Goal: Transaction & Acquisition: Purchase product/service

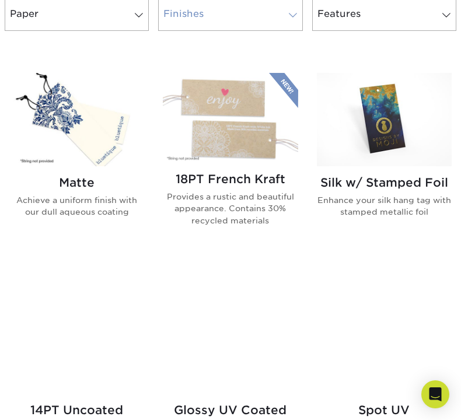
scroll to position [549, 0]
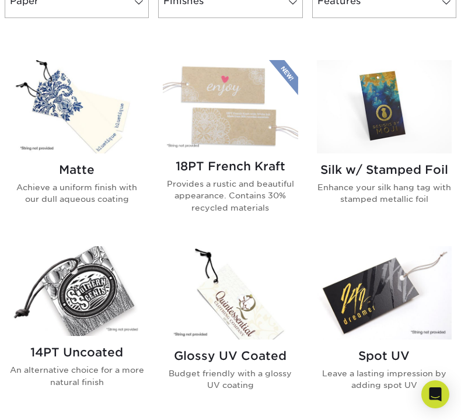
click at [87, 179] on div "Matte Achieve a uniform finish with our dull aqueous coating" at bounding box center [76, 189] width 135 height 71
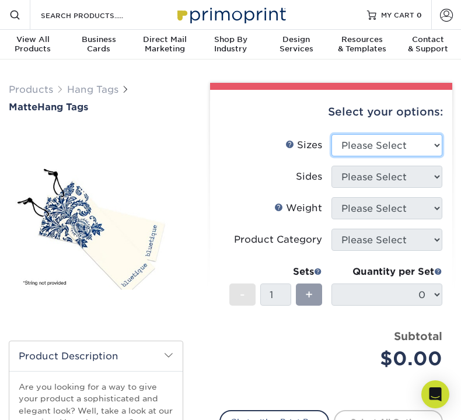
select select "2.00x3.50"
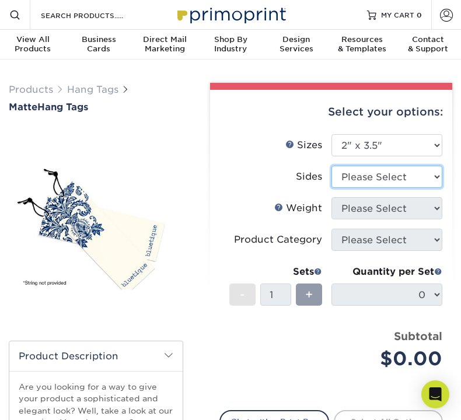
select select "13abbda7-1d64-4f25-8bb2-c179b224825d"
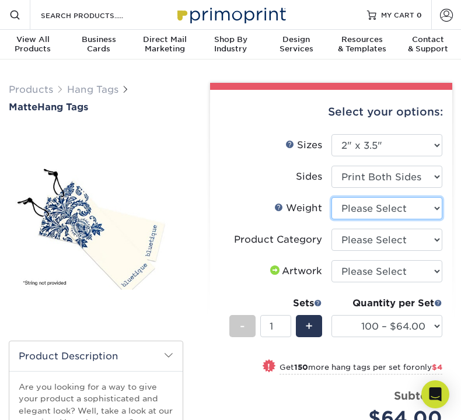
select select "16PT"
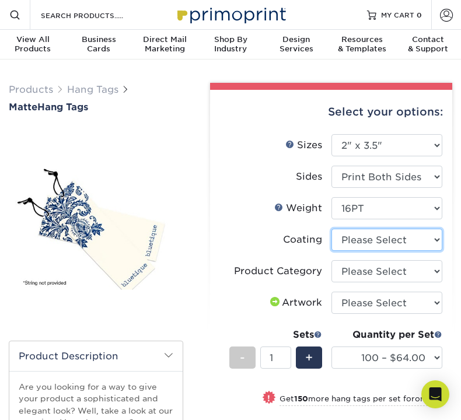
select select "121bb7b5-3b4d-429f-bd8d-bbf80e953313"
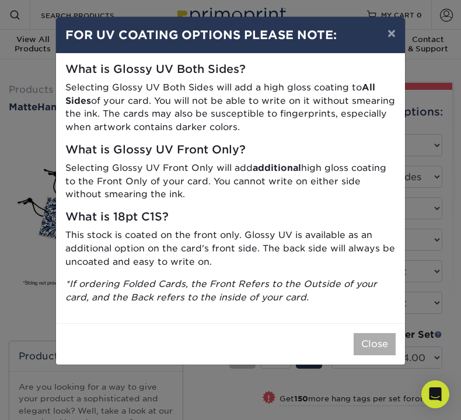
click at [368, 339] on button "Close" at bounding box center [375, 344] width 42 height 22
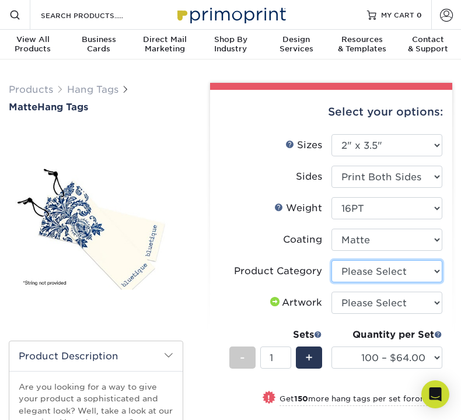
select select "428aa75b-4ae7-4398-9e0a-74f4b33909ed"
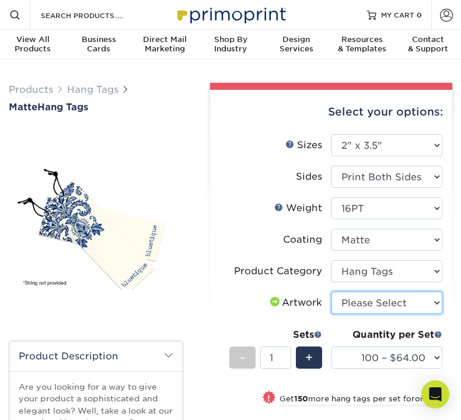
select select "upload"
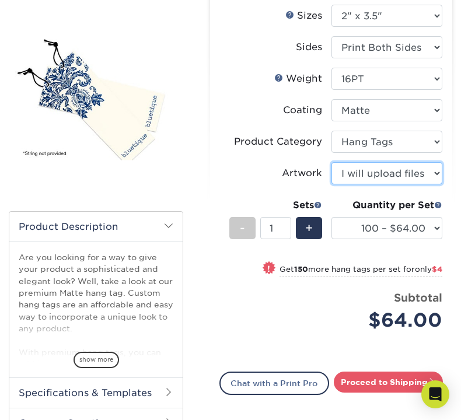
scroll to position [141, 0]
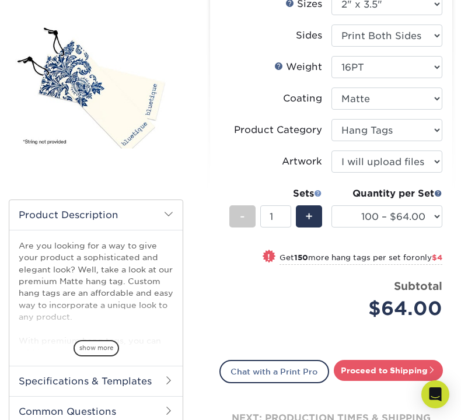
click at [319, 190] on span at bounding box center [318, 193] width 8 height 8
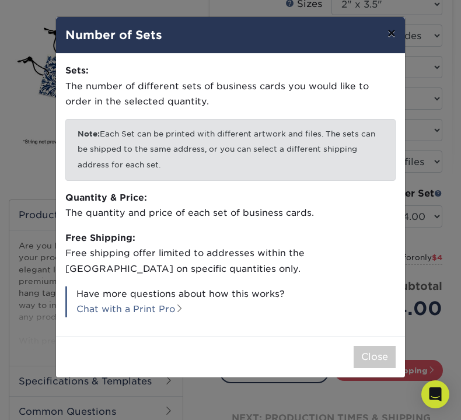
click at [393, 40] on button "×" at bounding box center [391, 33] width 27 height 33
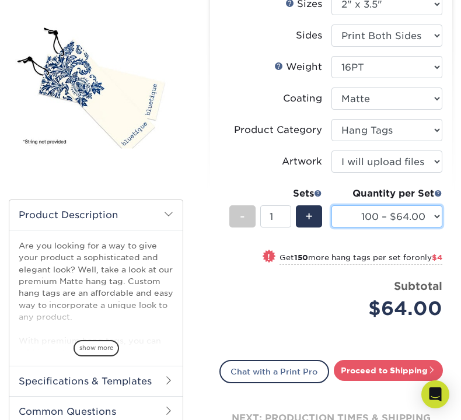
select select "1000 – $82.00"
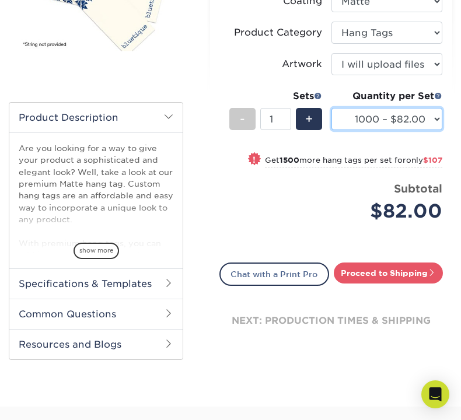
scroll to position [238, 0]
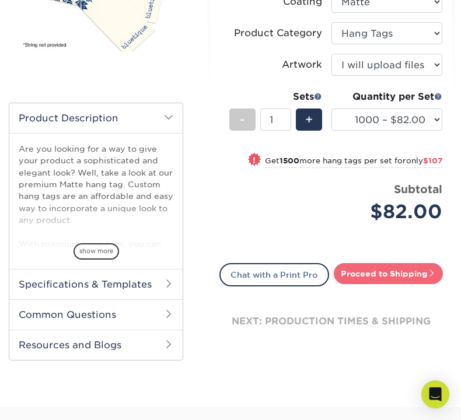
click at [370, 278] on link "Proceed to Shipping" at bounding box center [388, 273] width 109 height 21
type input "Set 1"
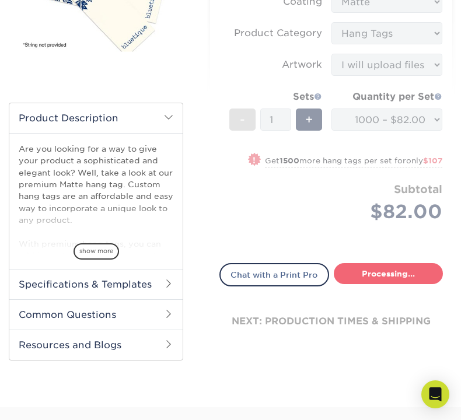
select select "6be219ee-d41b-46b0-929f-cfbf5906f9b9"
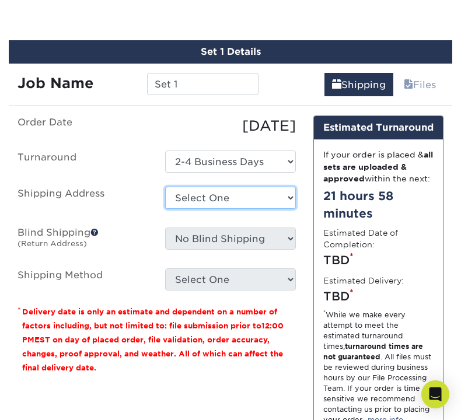
scroll to position [601, 0]
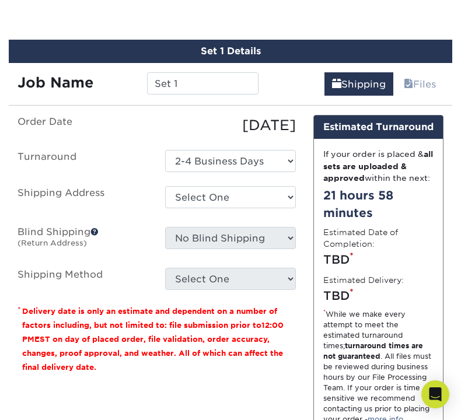
click at [96, 229] on span at bounding box center [94, 232] width 8 height 8
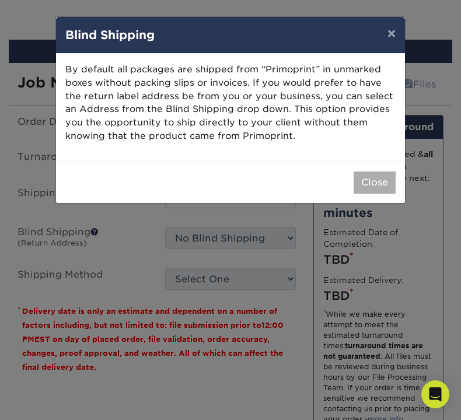
click at [372, 177] on button "Close" at bounding box center [375, 183] width 42 height 22
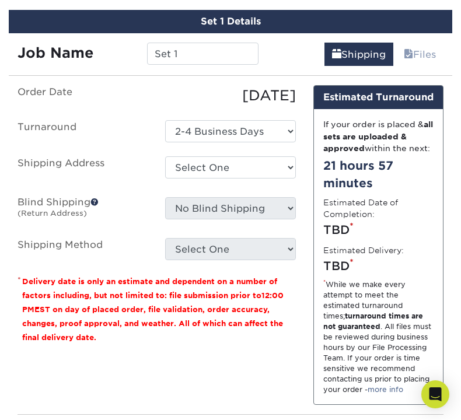
scroll to position [631, 0]
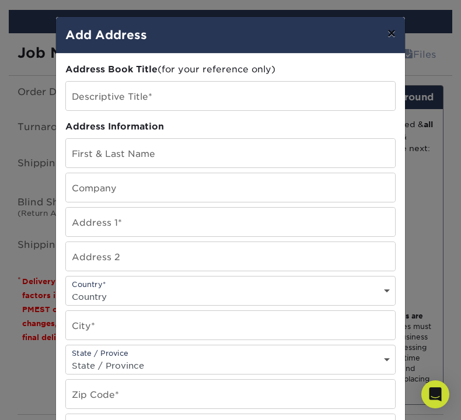
click at [393, 35] on button "×" at bounding box center [391, 33] width 27 height 33
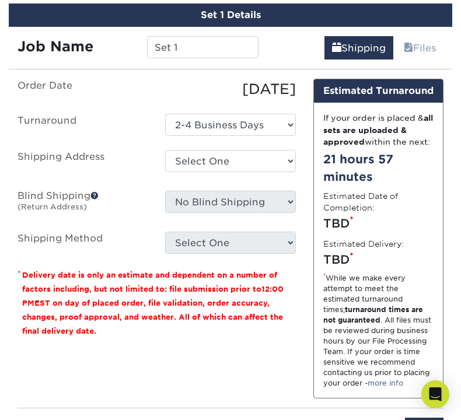
scroll to position [0, 0]
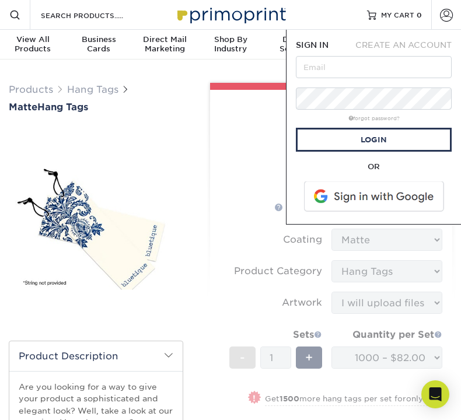
click at [185, 176] on div "Products Hang Tags Matte Hang Tags" at bounding box center [96, 341] width 192 height 516
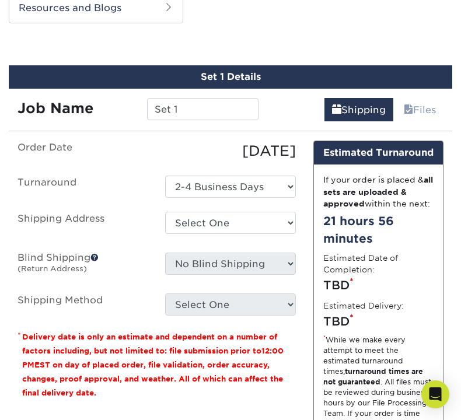
scroll to position [576, 0]
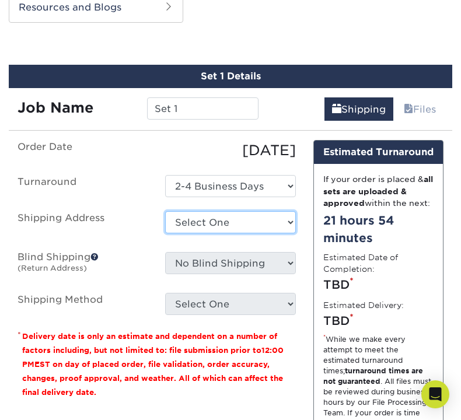
select select "newaddress"
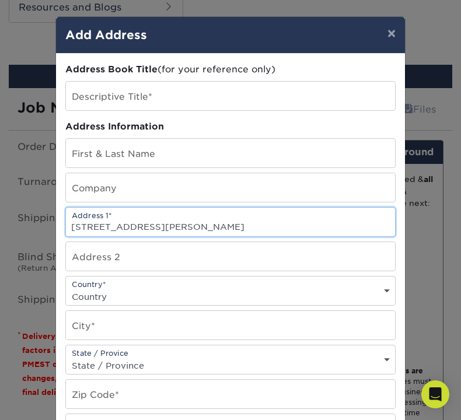
type input "1344 crampton st"
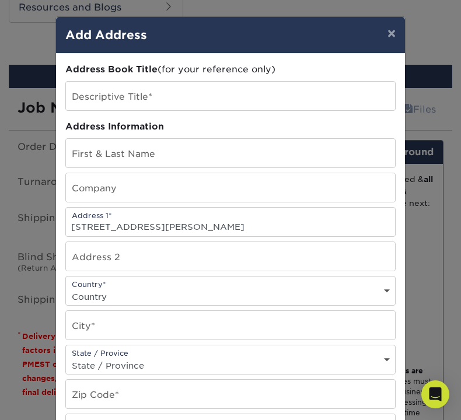
click at [284, 241] on div "Address Book Title (for your reference only) Descriptive Title* Address Informa…" at bounding box center [230, 315] width 330 height 504
select select "US"
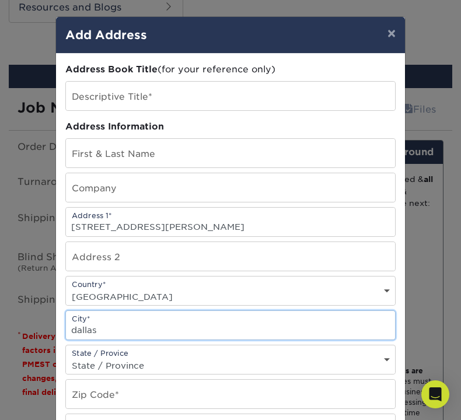
type input "dallas"
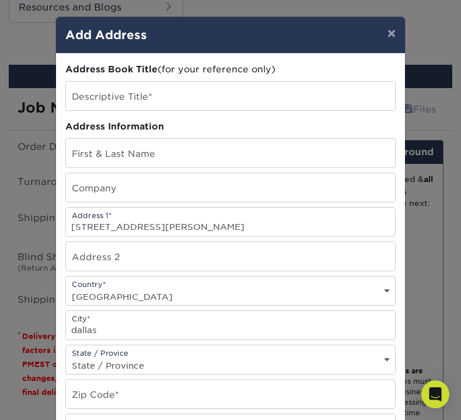
click at [251, 358] on div "State / Provice State / Province Alabama Alaska Arizona Arkansas California Col…" at bounding box center [230, 360] width 330 height 30
select select "TX"
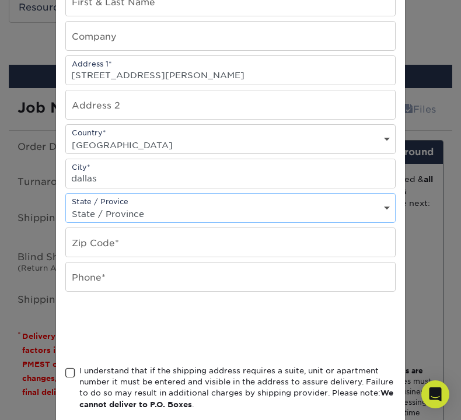
scroll to position [154, 0]
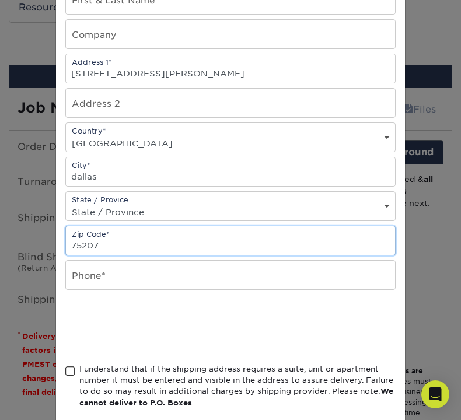
type input "75207"
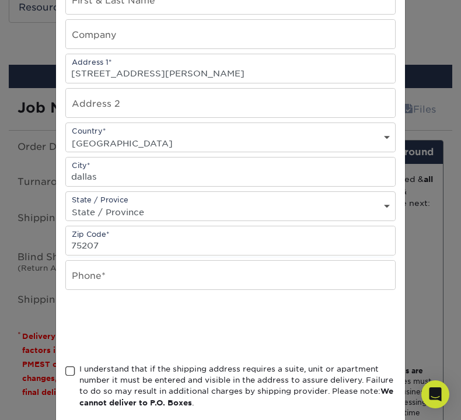
click at [354, 332] on div at bounding box center [230, 327] width 330 height 46
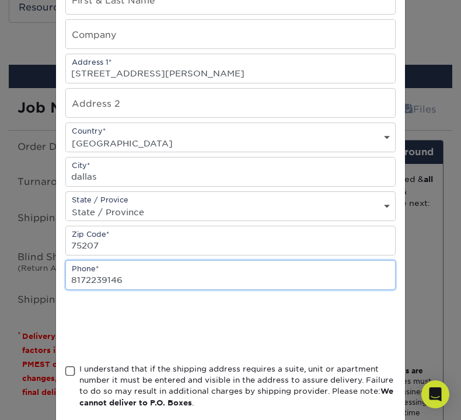
type input "8172239146"
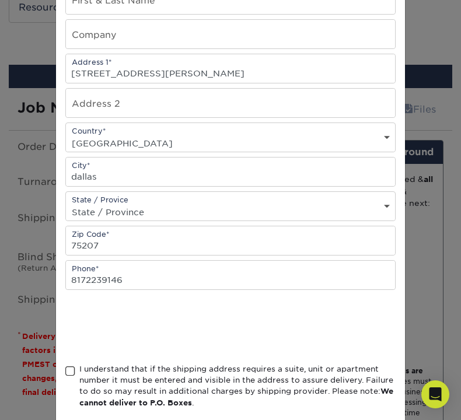
click at [350, 308] on div at bounding box center [230, 327] width 330 height 46
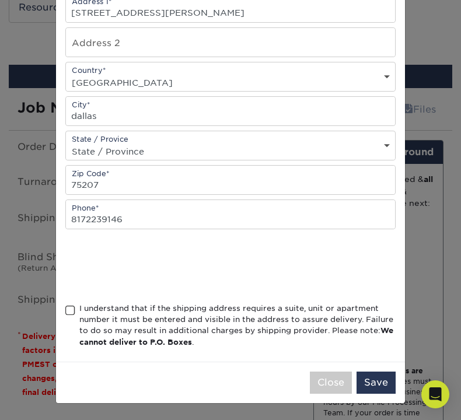
scroll to position [217, 0]
click at [69, 311] on span at bounding box center [70, 310] width 10 height 11
click at [0, 0] on input "I understand that if the shipping address requires a suite, unit or apartment n…" at bounding box center [0, 0] width 0 height 0
click at [381, 386] on button "Save" at bounding box center [376, 383] width 39 height 22
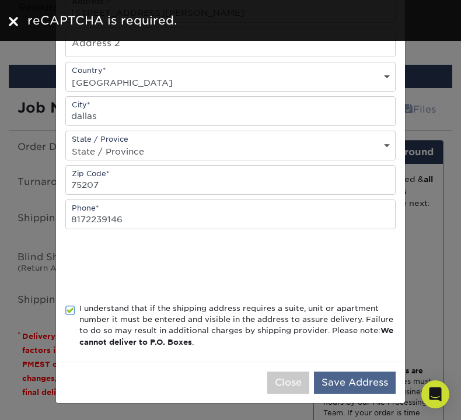
click at [353, 382] on button "Save Address" at bounding box center [355, 383] width 82 height 22
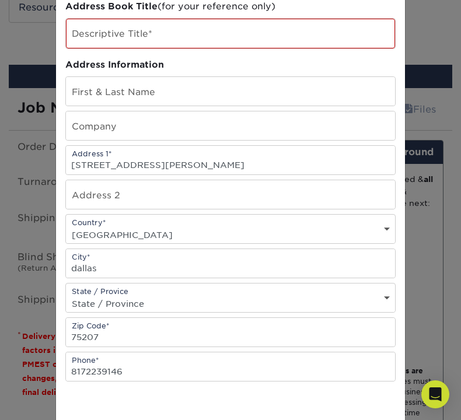
scroll to position [34, 0]
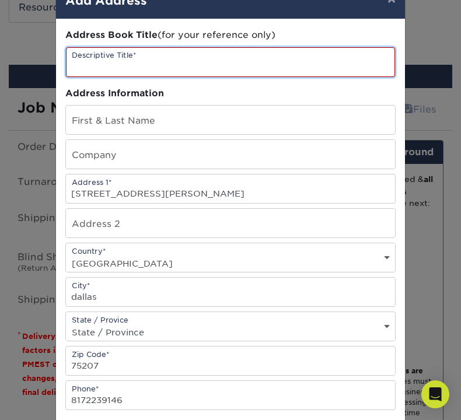
click at [142, 62] on input "text" at bounding box center [230, 62] width 329 height 30
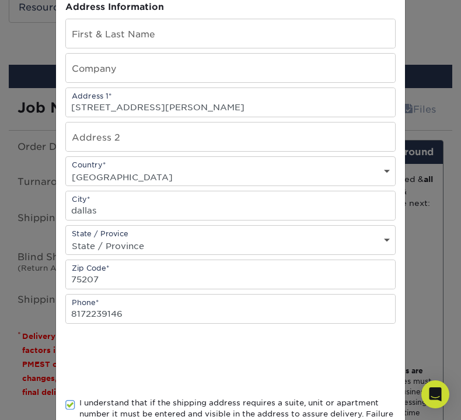
scroll to position [218, 0]
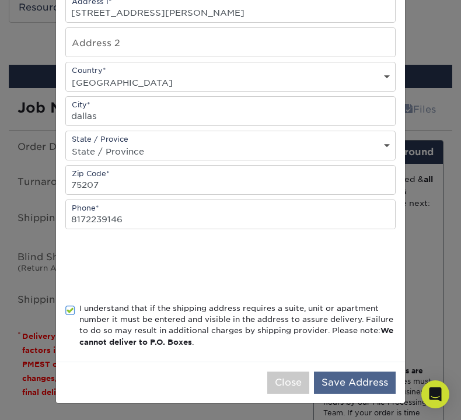
type input "work"
click at [345, 382] on button "Save Address" at bounding box center [355, 383] width 82 height 22
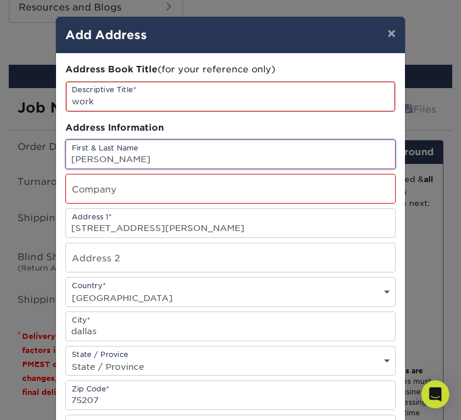
scroll to position [30, 0]
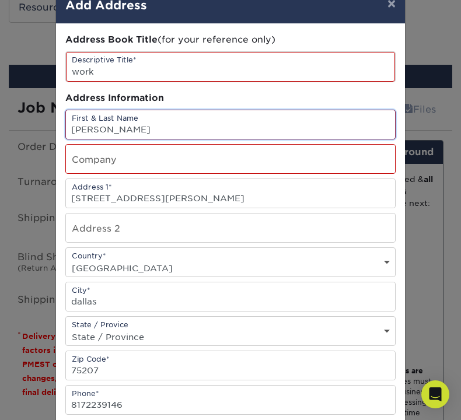
type input "allison silsdorf"
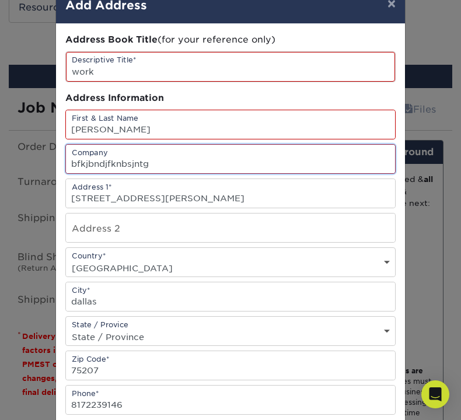
type input "bfkjbndjfknbsjntg"
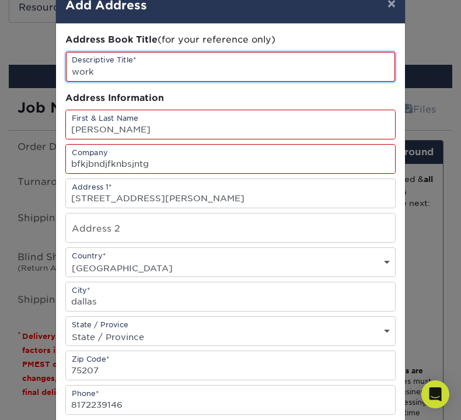
click at [236, 67] on input "work" at bounding box center [230, 67] width 329 height 30
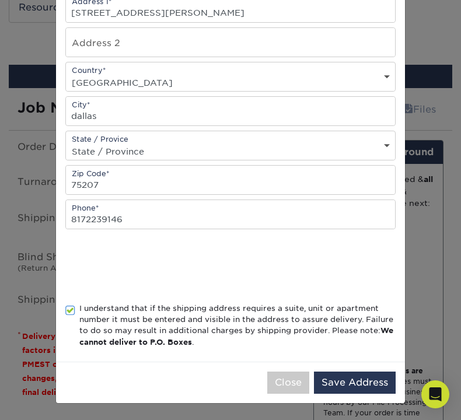
scroll to position [218, 0]
type input "workbgfjnks;bndsk;jbnd"
click at [354, 383] on button "Save Address" at bounding box center [355, 383] width 82 height 22
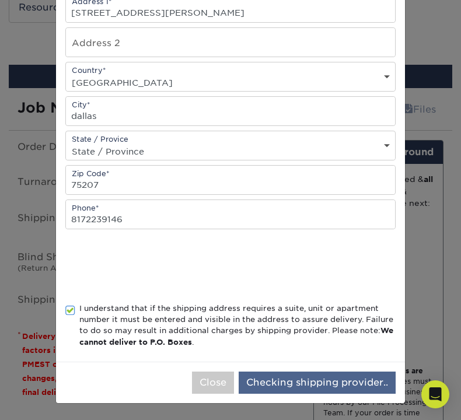
scroll to position [0, 0]
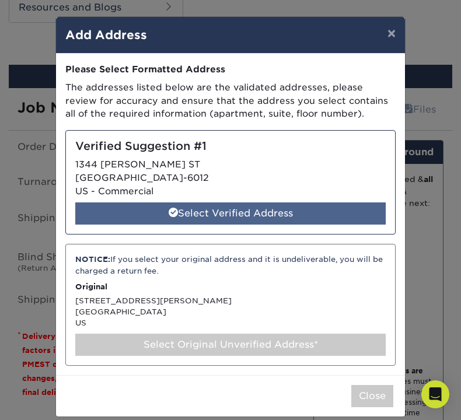
click at [329, 207] on div "Select Verified Address" at bounding box center [230, 214] width 311 height 22
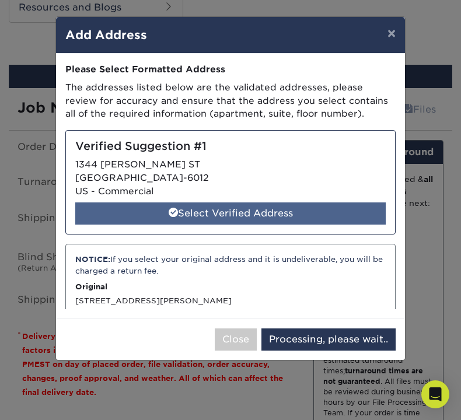
select select "285119"
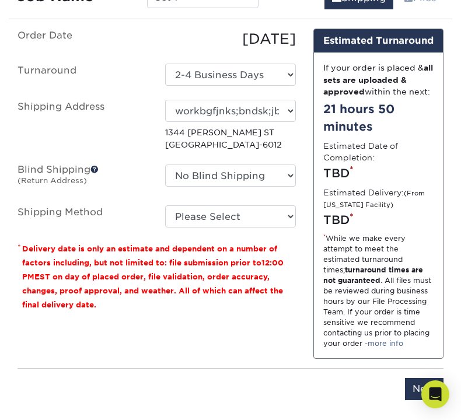
scroll to position [688, 0]
